Goal: Navigation & Orientation: Understand site structure

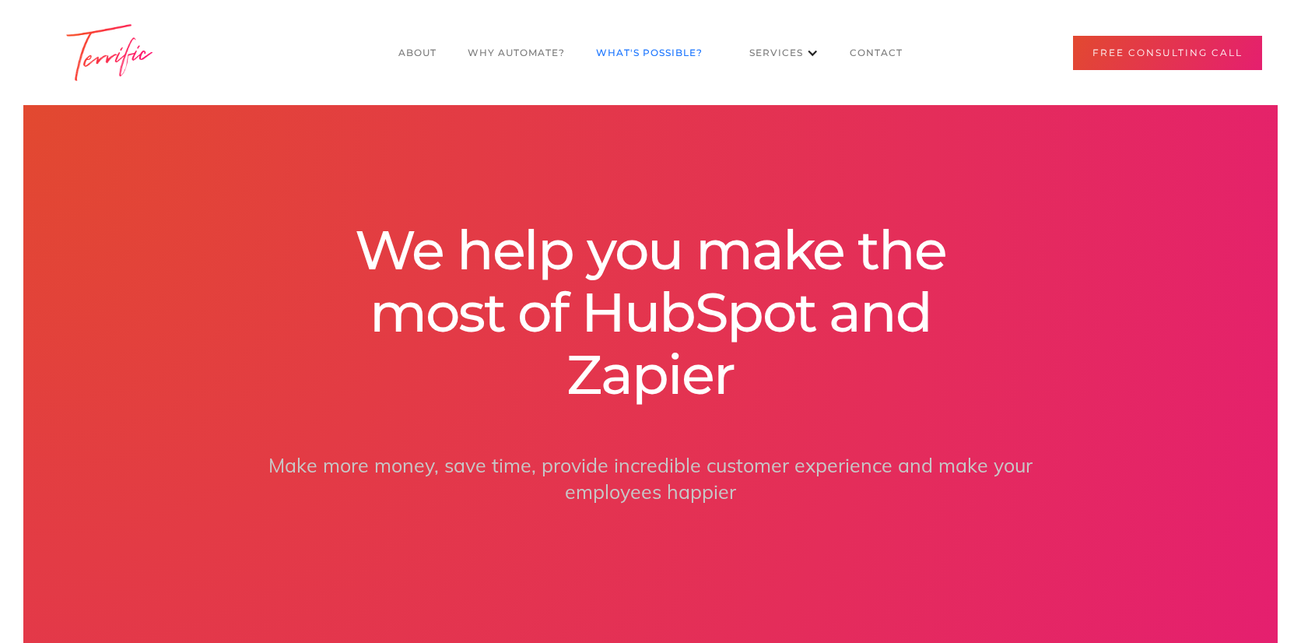
click at [677, 46] on link "What's POssible?" at bounding box center [649, 53] width 138 height 30
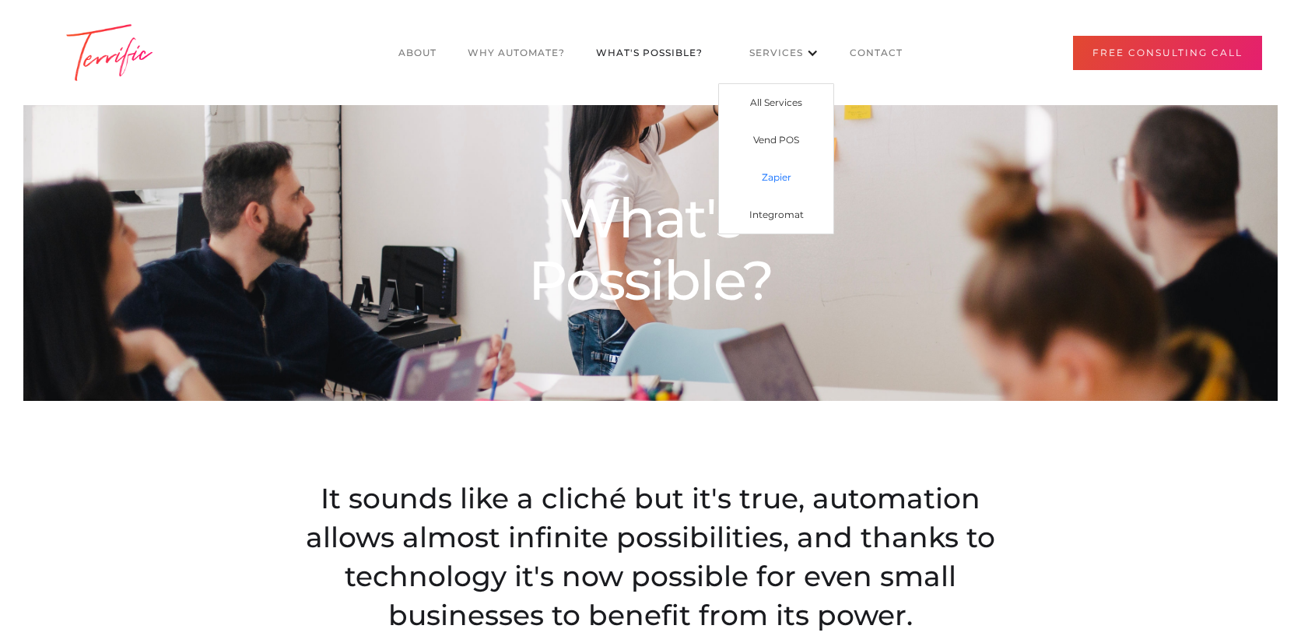
click at [769, 172] on link "Zapier" at bounding box center [776, 177] width 114 height 37
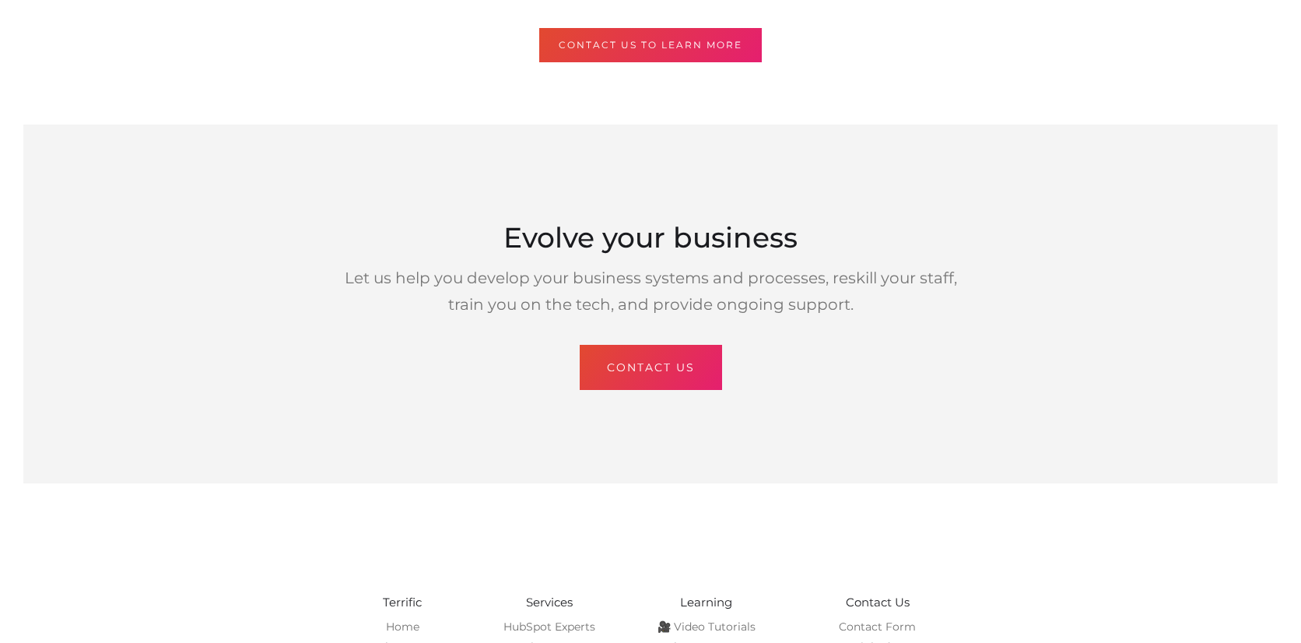
scroll to position [1585, 0]
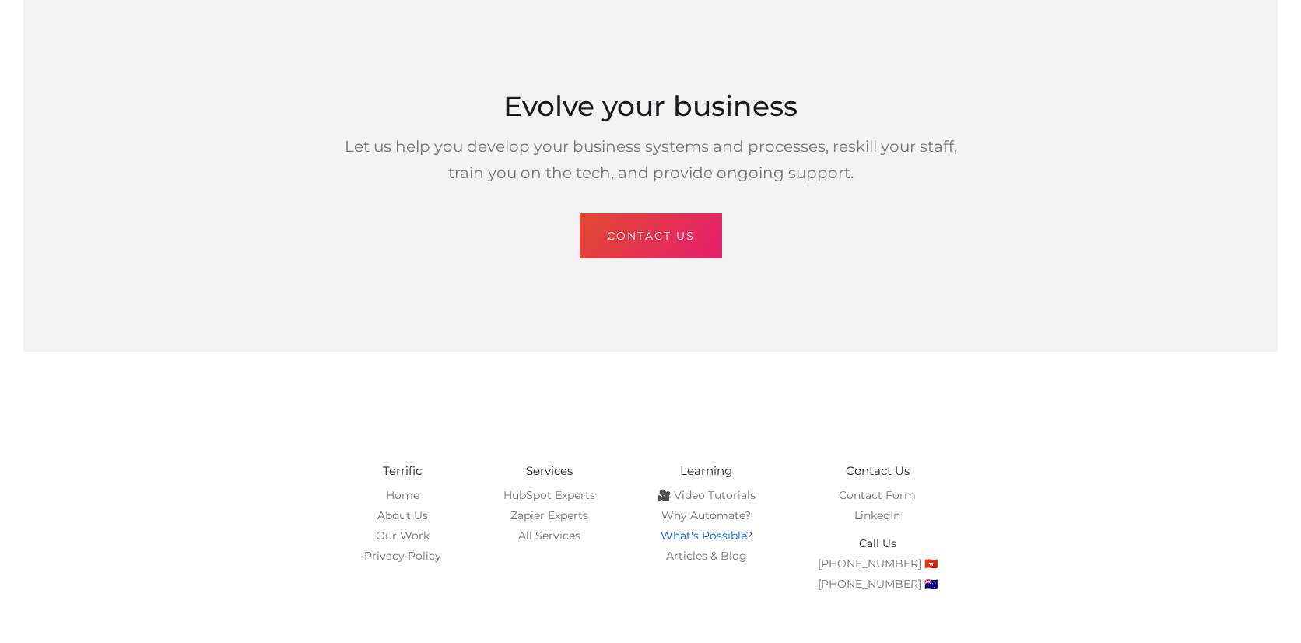
click at [707, 528] on link "What's Possible?" at bounding box center [706, 535] width 92 height 14
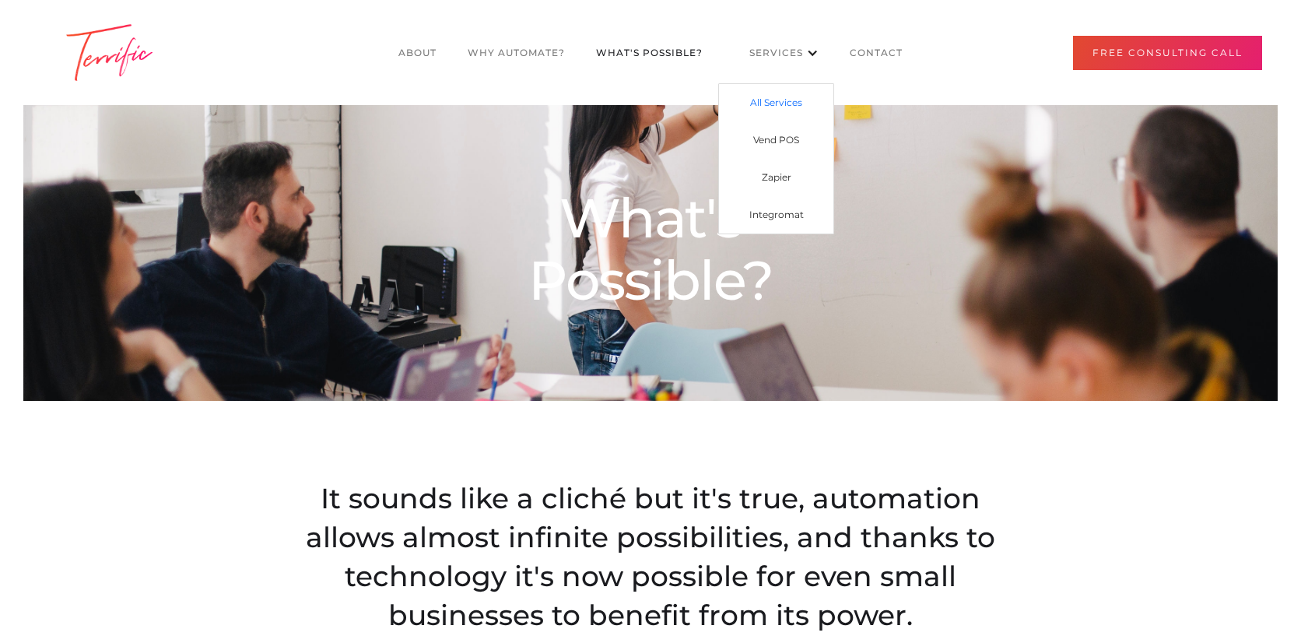
click at [762, 105] on link "All Services" at bounding box center [776, 102] width 114 height 37
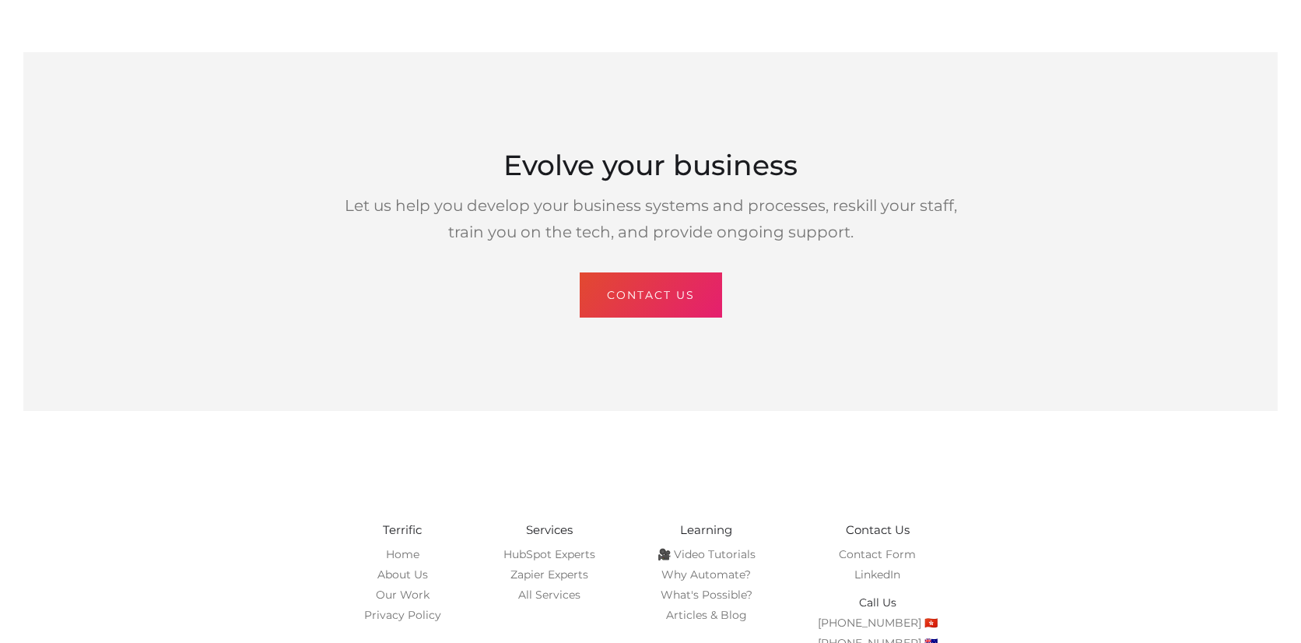
scroll to position [1990, 0]
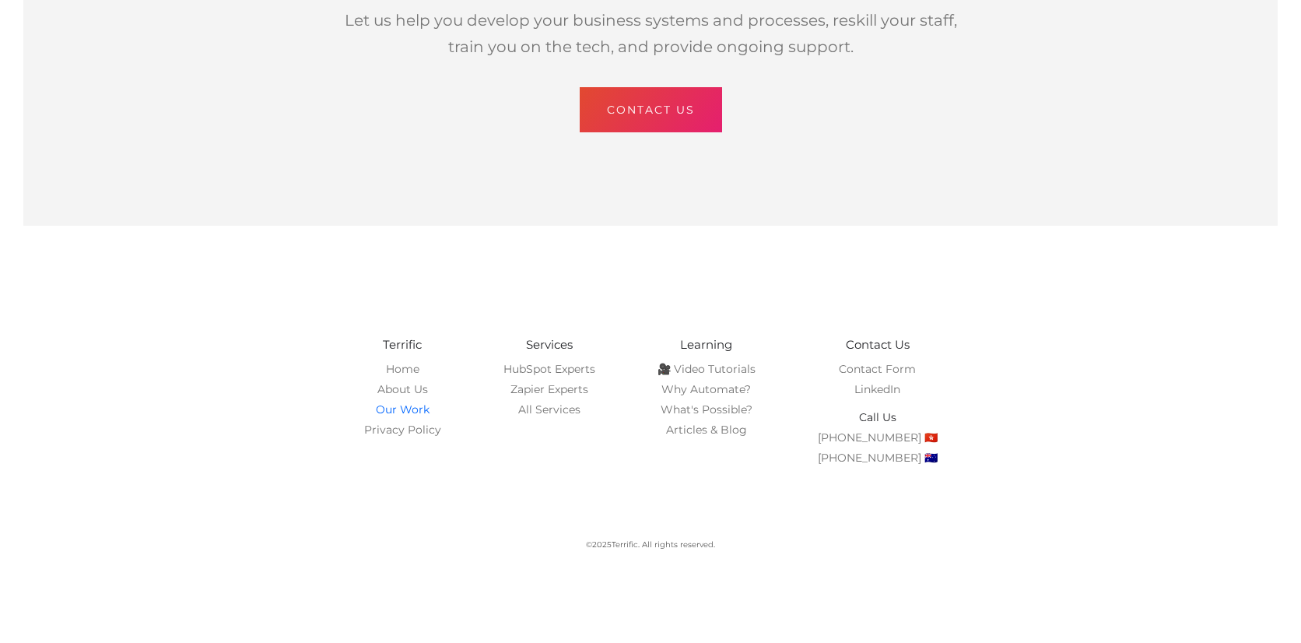
click at [415, 402] on link "Our Work" at bounding box center [403, 409] width 54 height 14
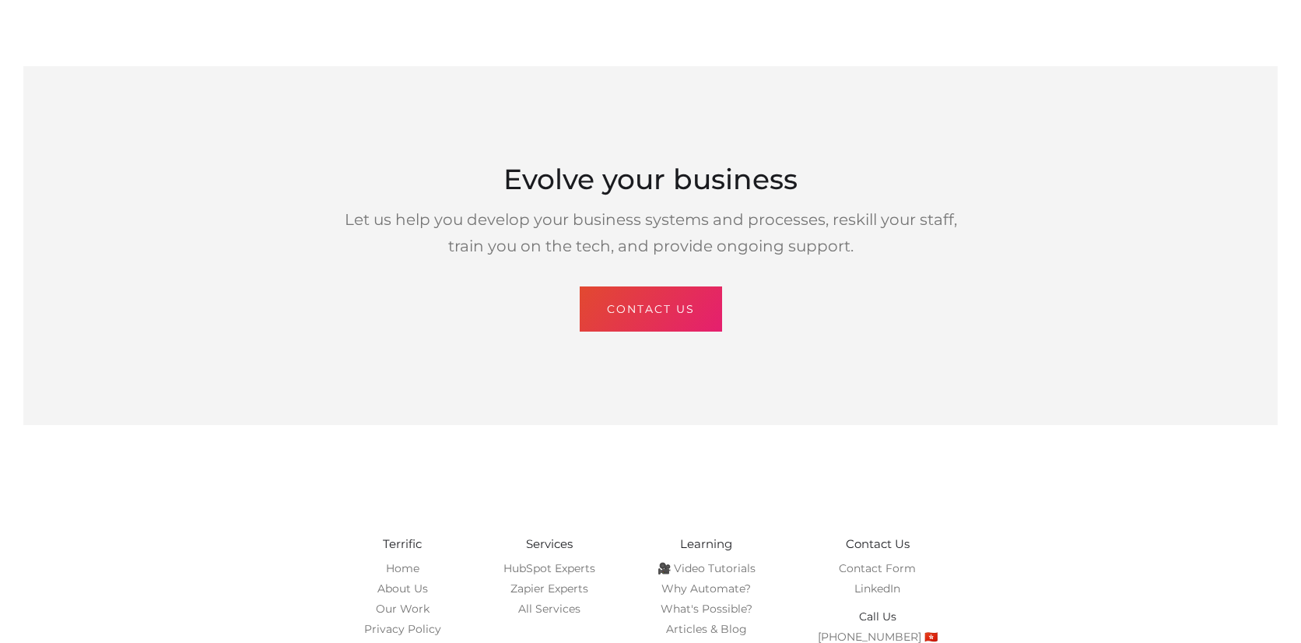
scroll to position [3111, 0]
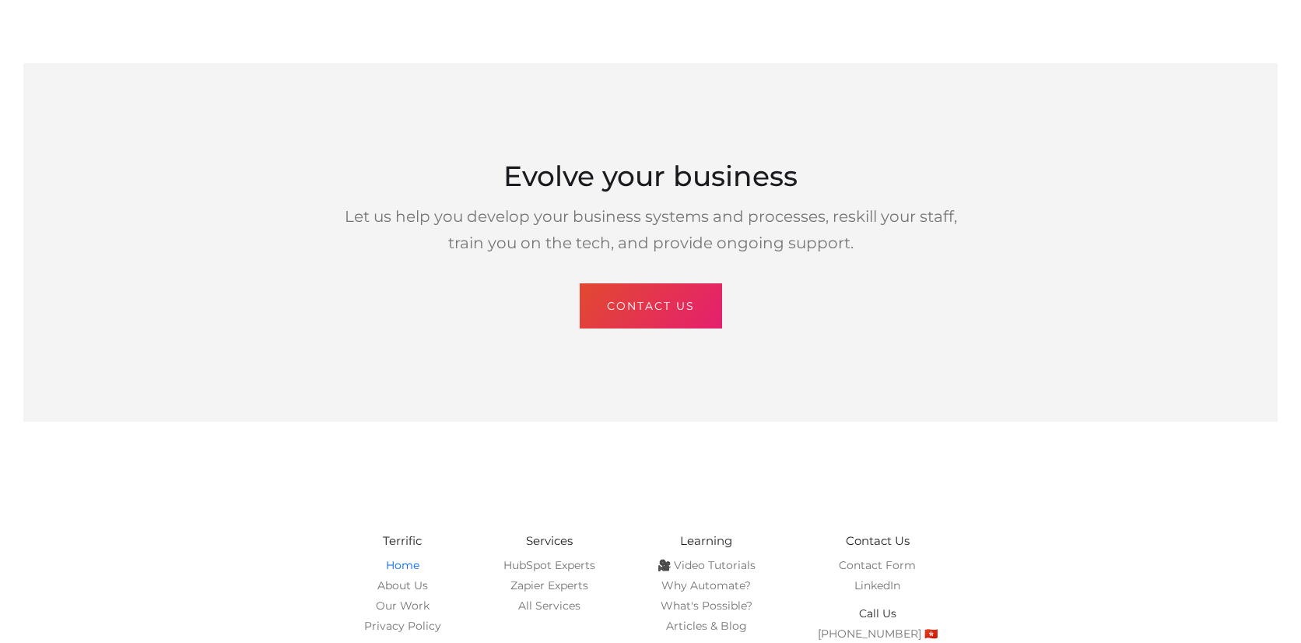
click at [411, 558] on link "Home" at bounding box center [402, 565] width 33 height 14
